Goal: Task Accomplishment & Management: Complete application form

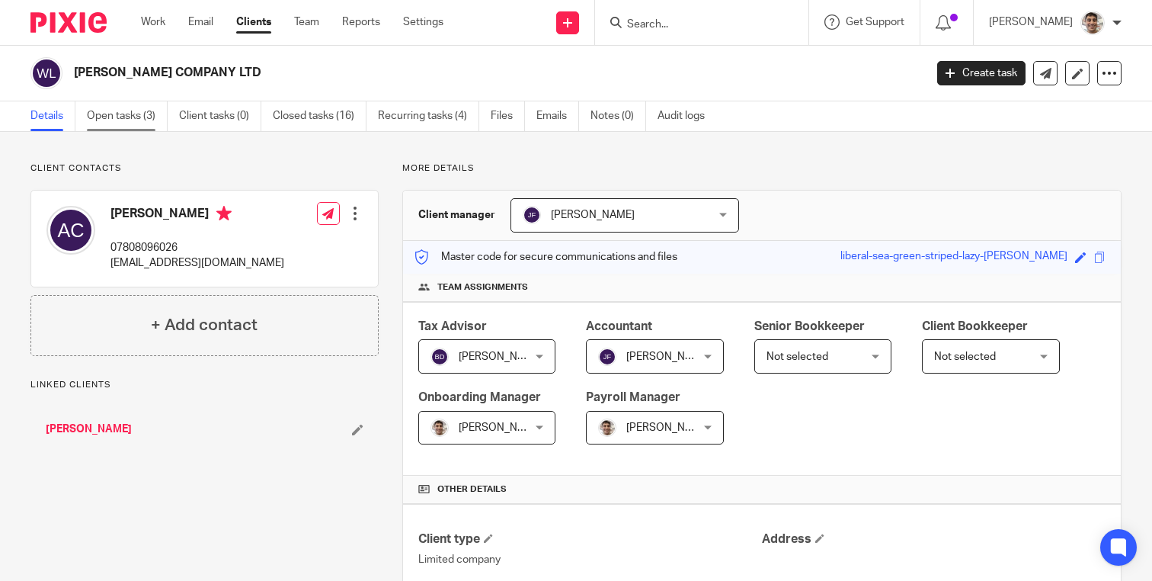
click at [108, 110] on link "Open tasks (3)" at bounding box center [127, 116] width 81 height 30
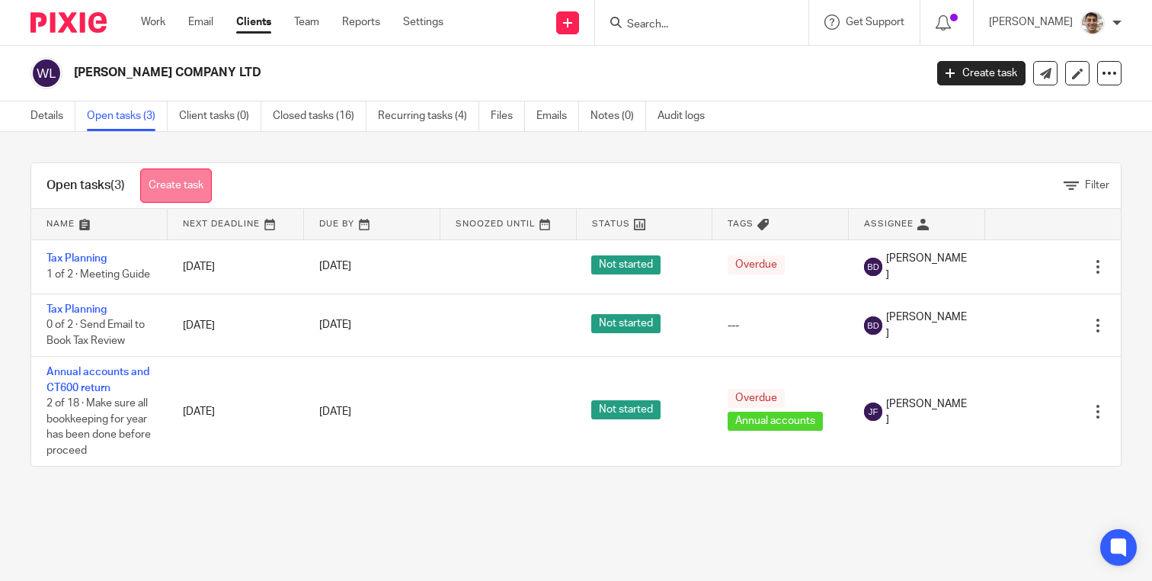
click at [203, 179] on link "Create task" at bounding box center [176, 185] width 72 height 34
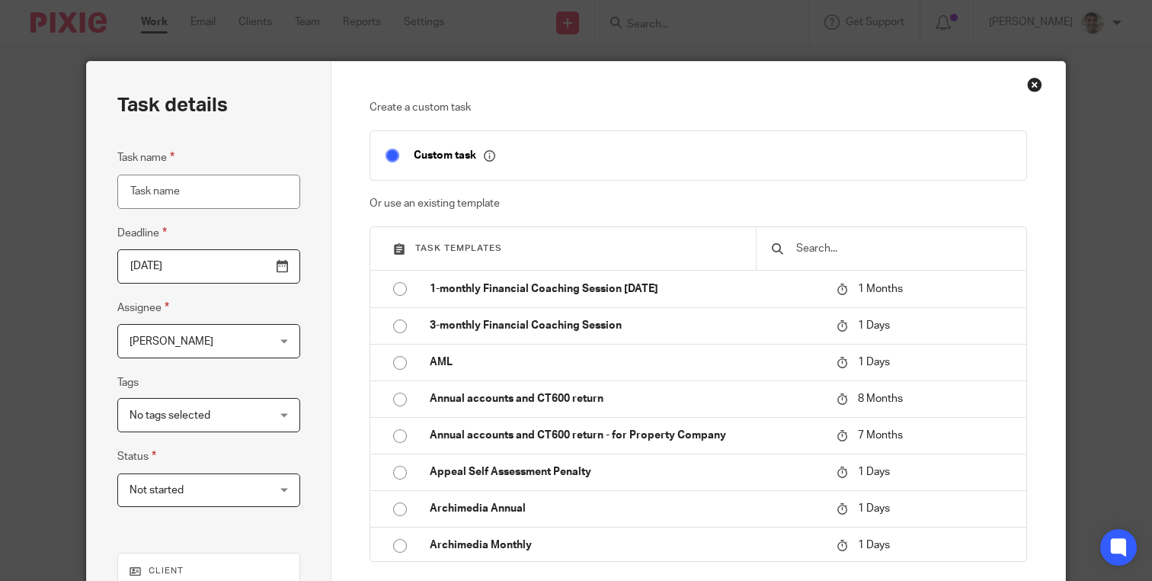
click at [847, 245] on input "text" at bounding box center [903, 248] width 216 height 17
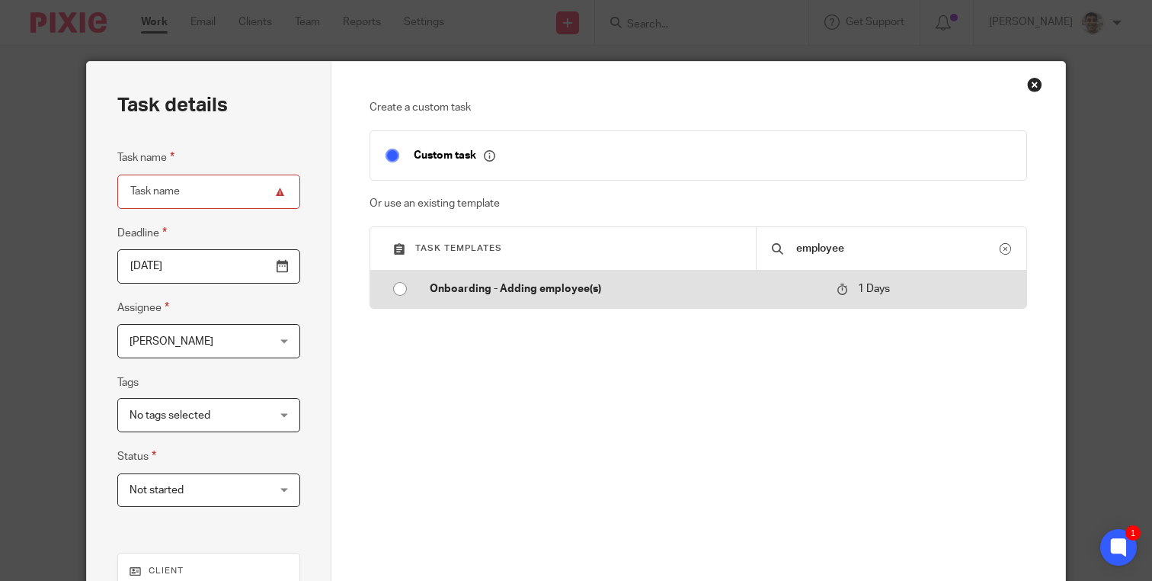
type input "employee"
click at [483, 296] on p "Onboarding - Adding employee(s)" at bounding box center [626, 288] width 392 height 15
type input "2025-09-16"
type input "Onboarding - Adding employee(s)"
checkbox input "false"
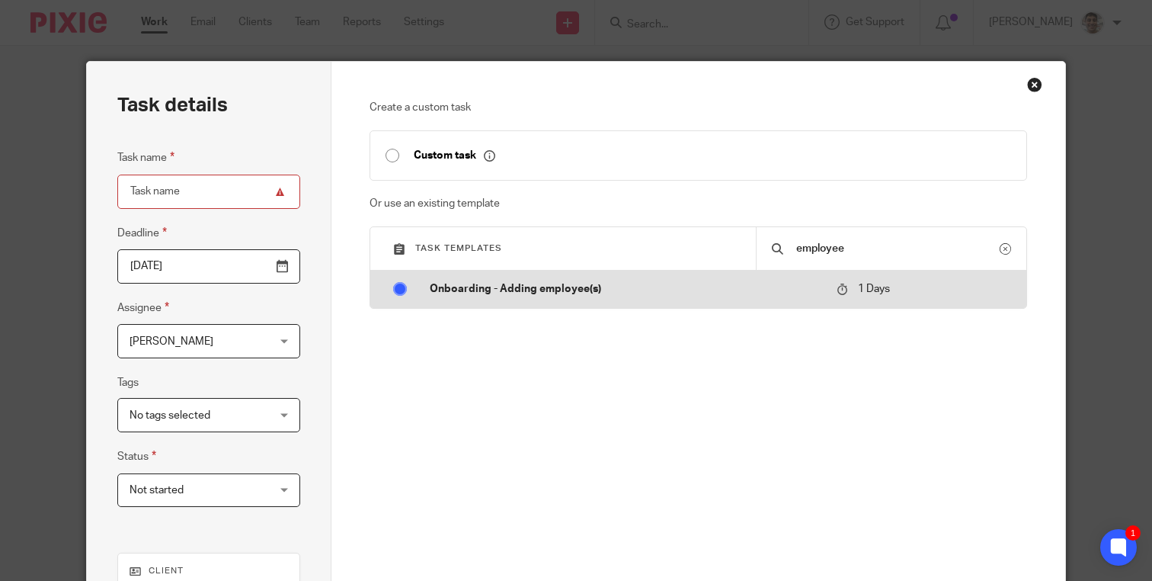
radio input "true"
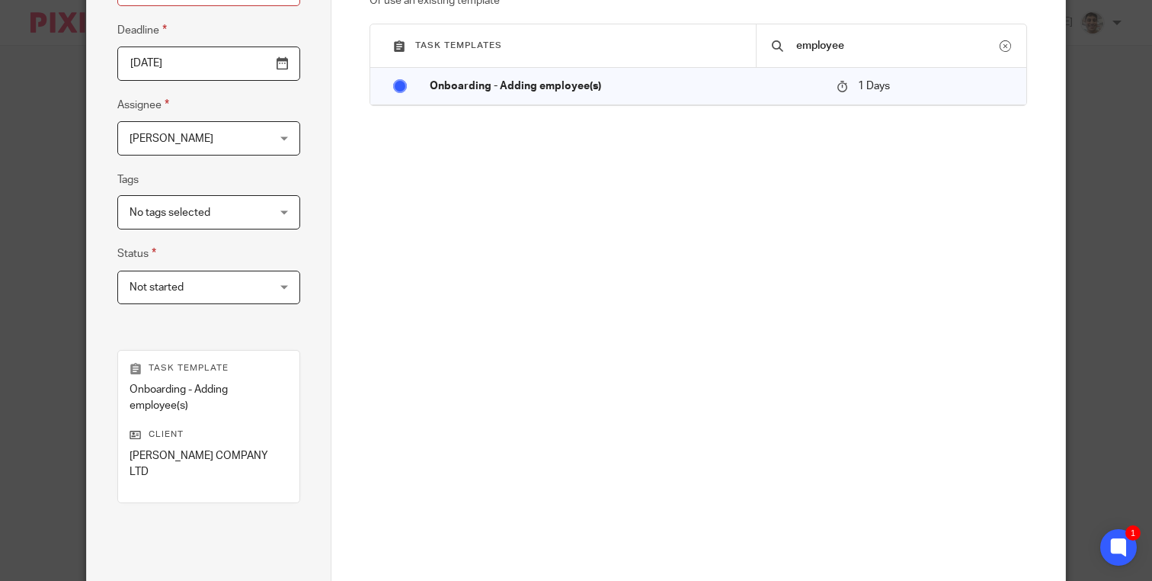
scroll to position [353, 0]
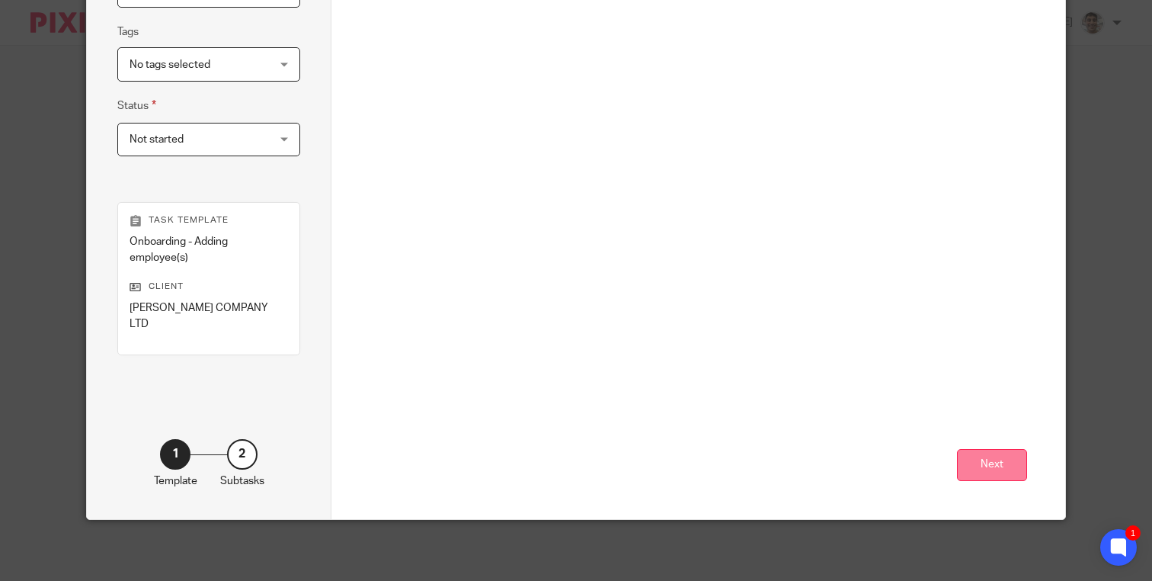
click at [1008, 462] on button "Next" at bounding box center [992, 465] width 70 height 33
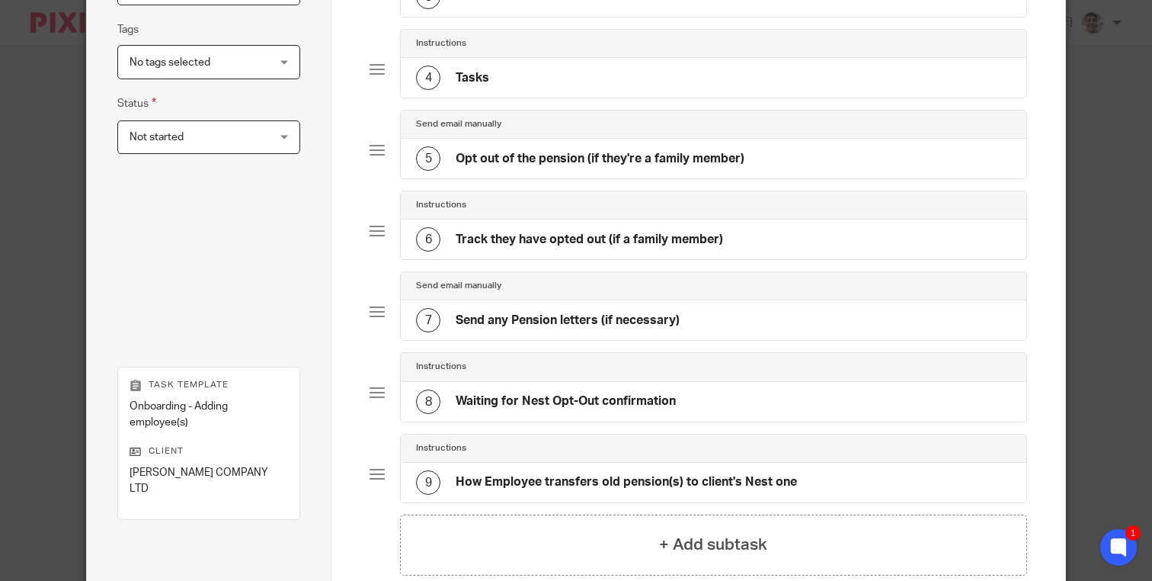
scroll to position [517, 0]
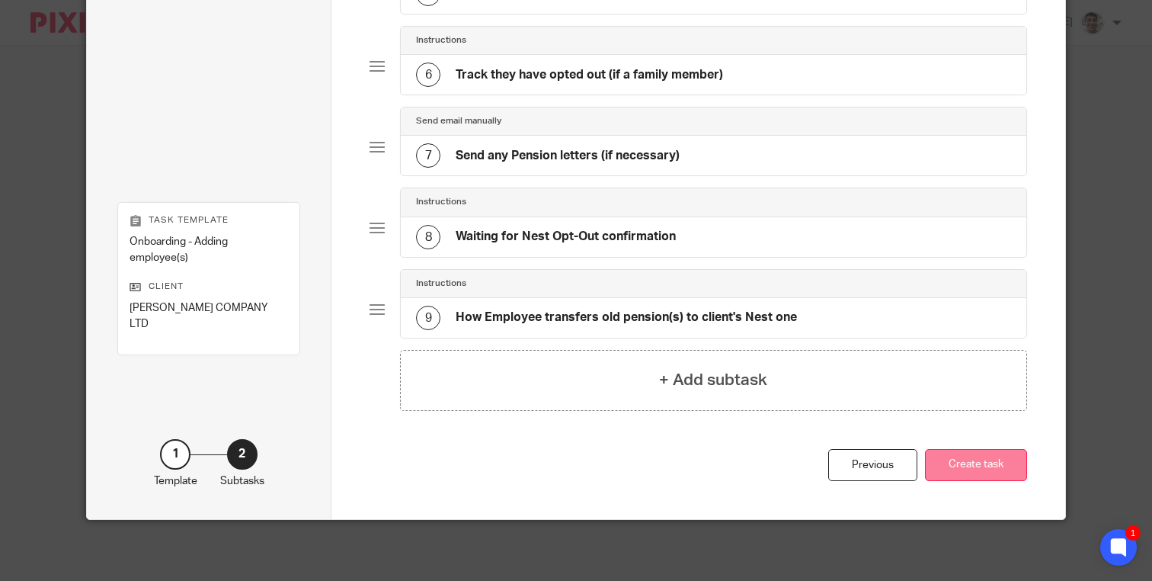
click at [998, 467] on button "Create task" at bounding box center [976, 465] width 102 height 33
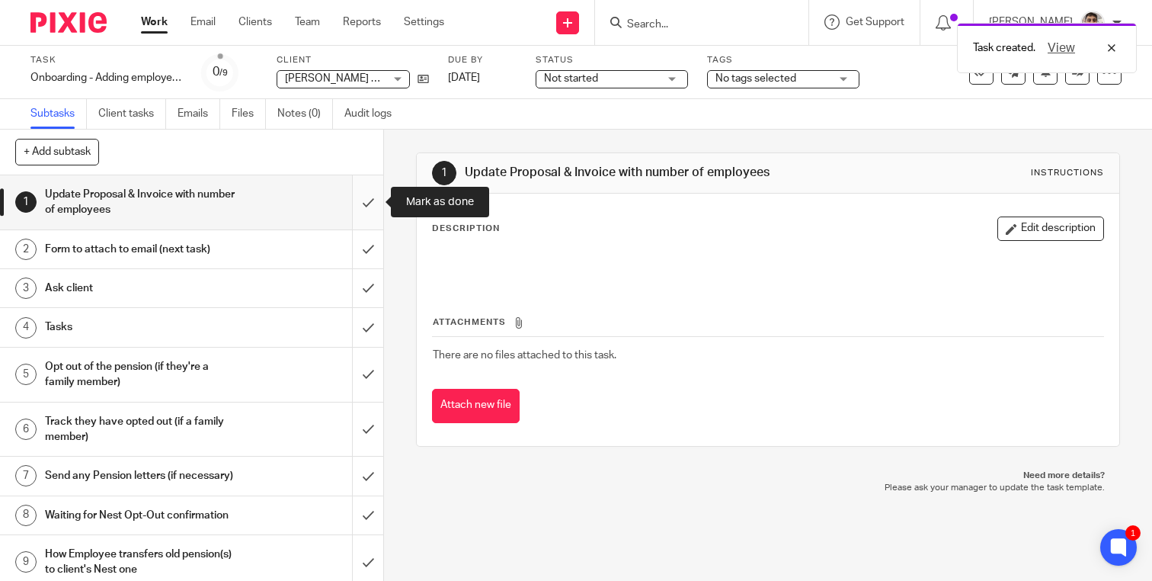
click at [364, 202] on input "submit" at bounding box center [191, 202] width 383 height 54
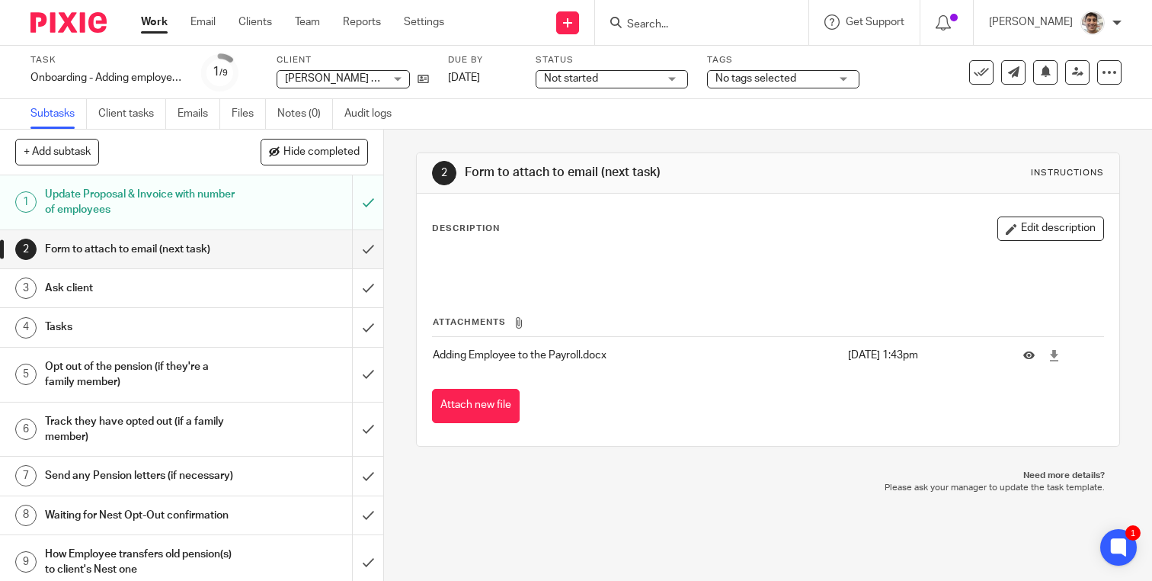
click at [640, 254] on div at bounding box center [768, 266] width 686 height 34
click at [670, 243] on div "Description Edit description" at bounding box center [768, 250] width 672 height 68
click at [1108, 70] on icon at bounding box center [1109, 72] width 15 height 15
click at [1016, 203] on span "Delete" at bounding box center [1028, 199] width 32 height 11
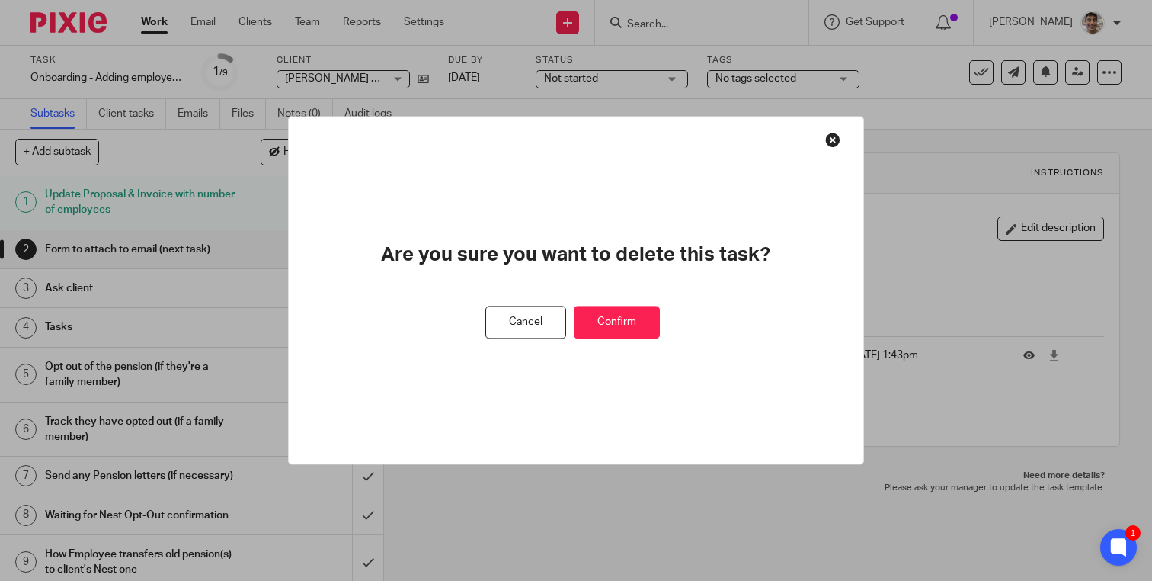
click at [621, 316] on button "Confirm" at bounding box center [617, 322] width 86 height 33
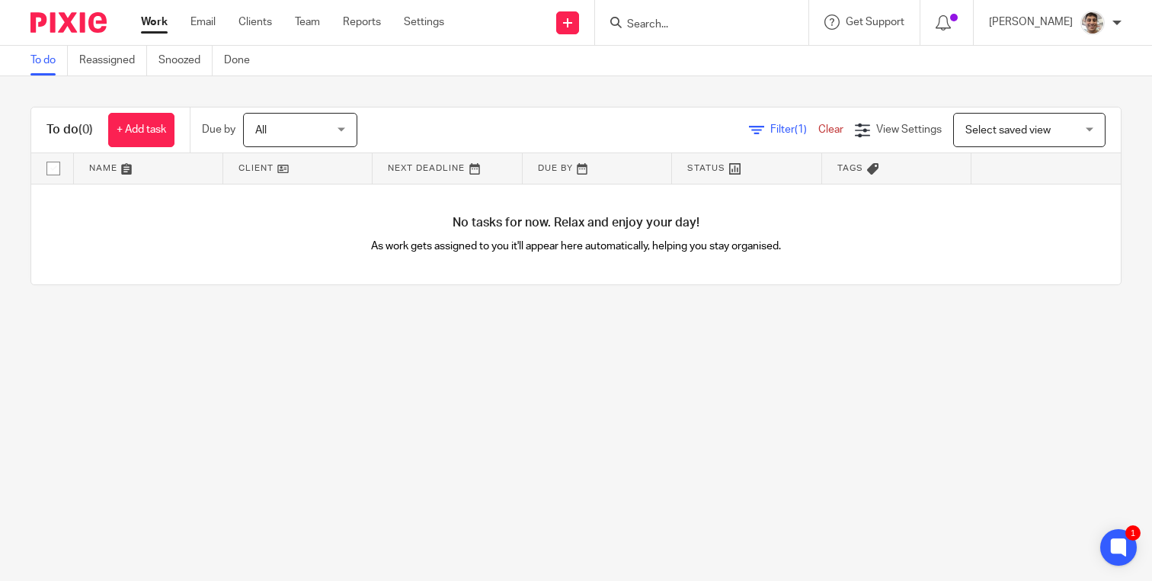
click at [677, 24] on input "Search" at bounding box center [693, 25] width 137 height 14
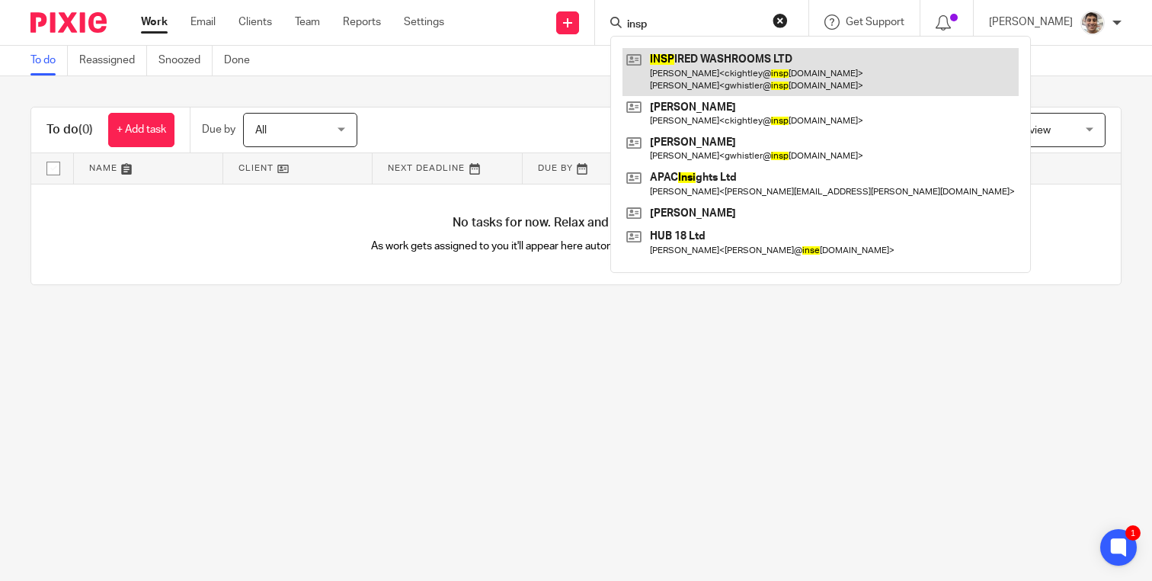
type input "insp"
click at [736, 58] on link at bounding box center [820, 71] width 396 height 47
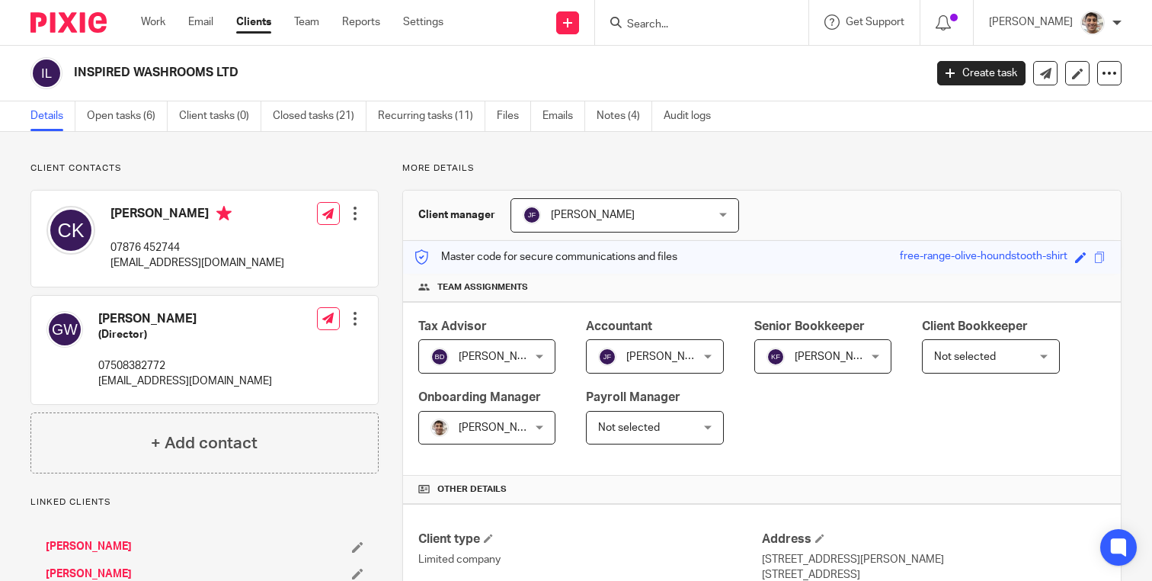
click at [134, 263] on p "[EMAIL_ADDRESS][DOMAIN_NAME]" at bounding box center [197, 262] width 174 height 15
copy div "[EMAIL_ADDRESS][DOMAIN_NAME]"
